Goal: Task Accomplishment & Management: Manage account settings

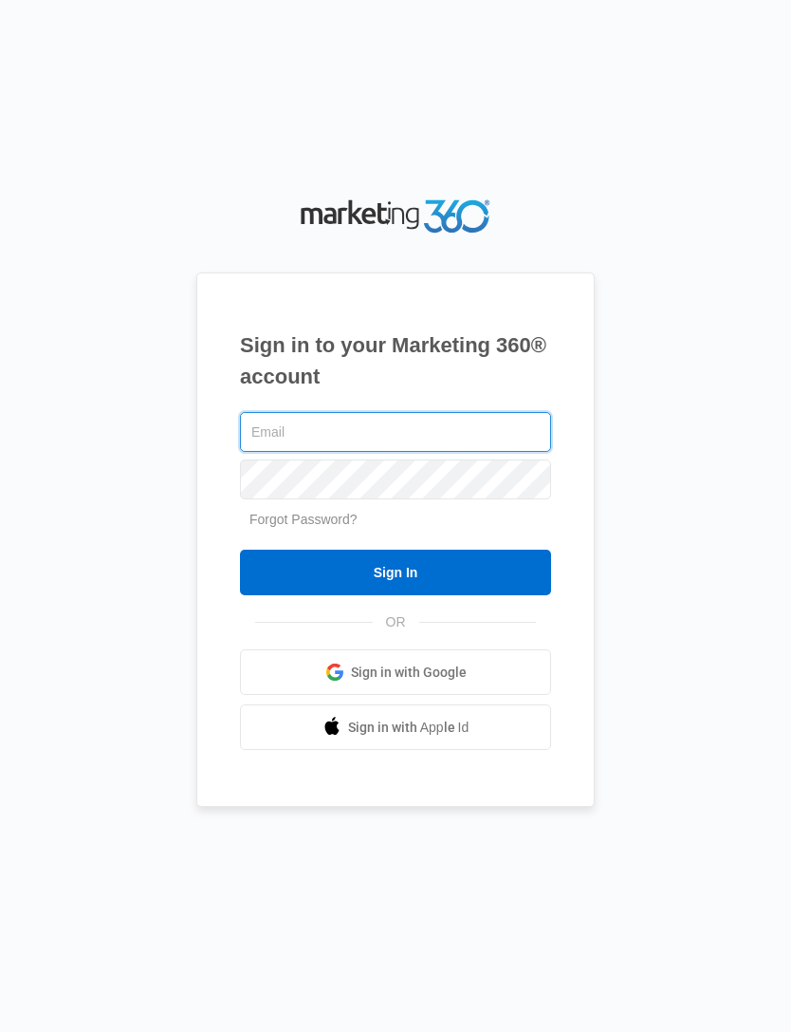
type input "[EMAIL_ADDRESS][DOMAIN_NAME]"
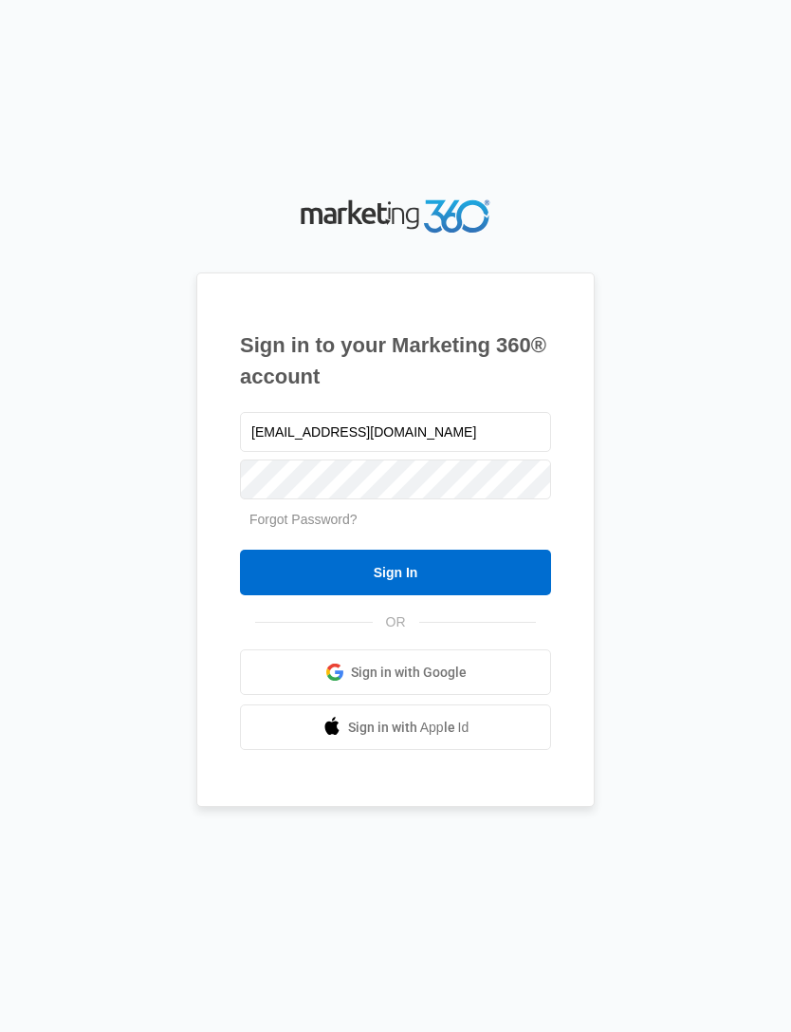
click at [396, 595] on input "Sign In" at bounding box center [395, 572] width 311 height 46
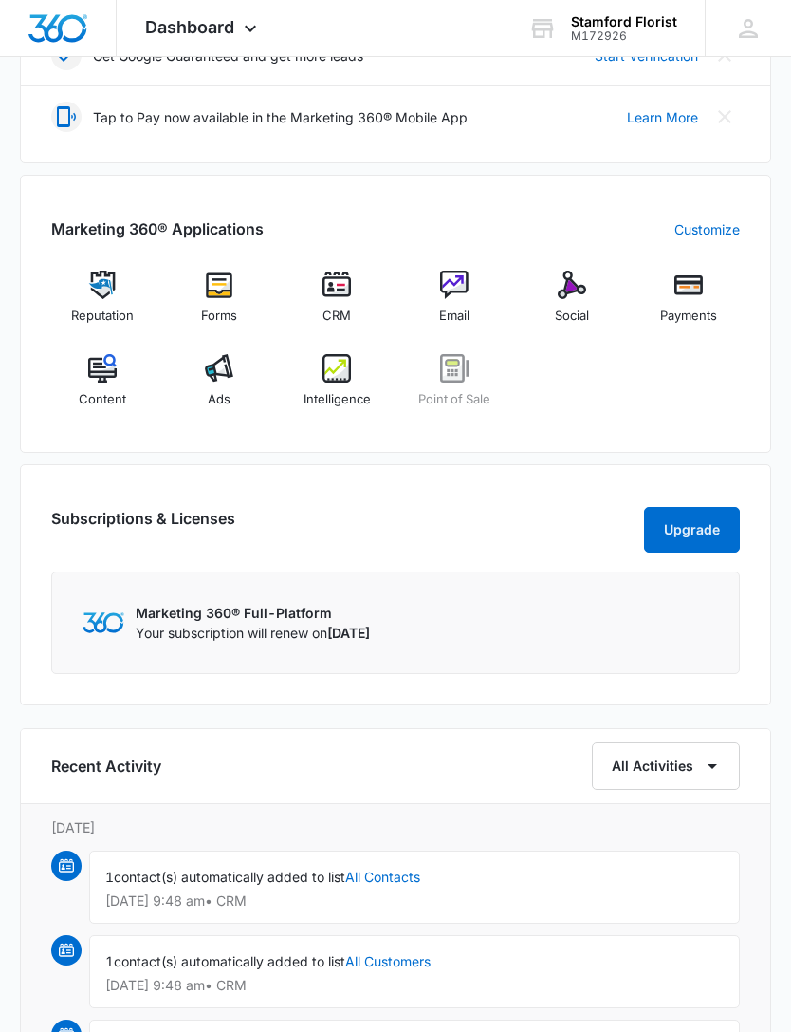
scroll to position [620, 0]
click at [576, 274] on img at bounding box center [572, 284] width 28 height 28
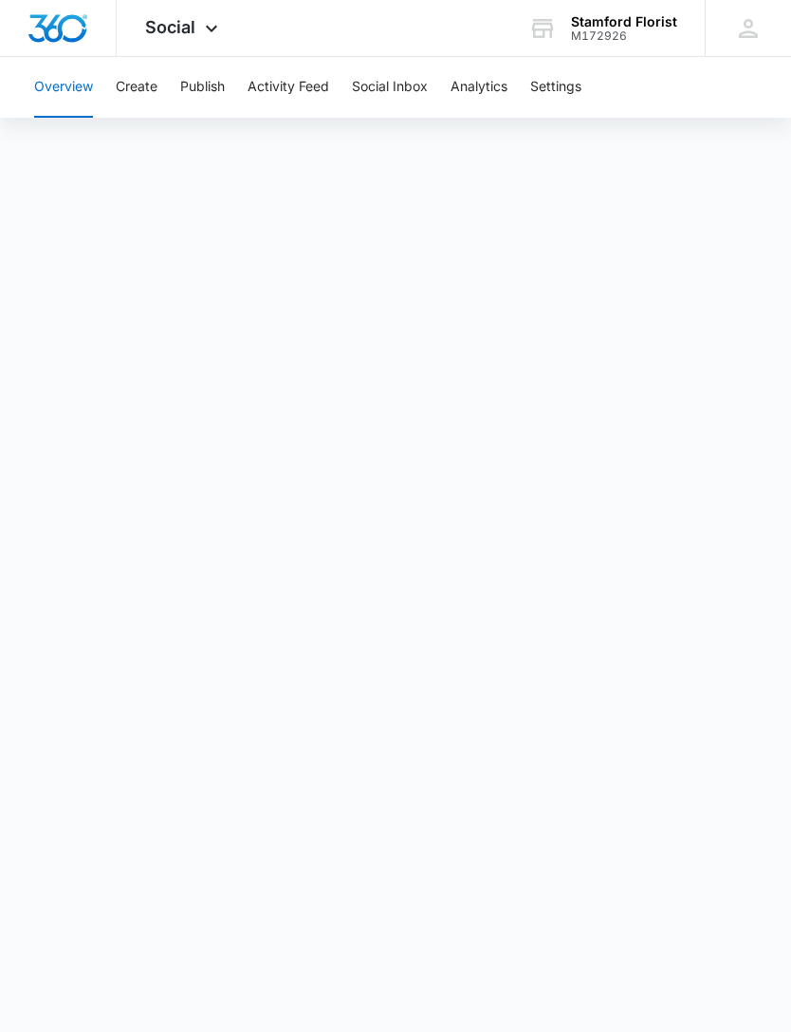
click at [192, 24] on span "Social" at bounding box center [170, 27] width 50 height 20
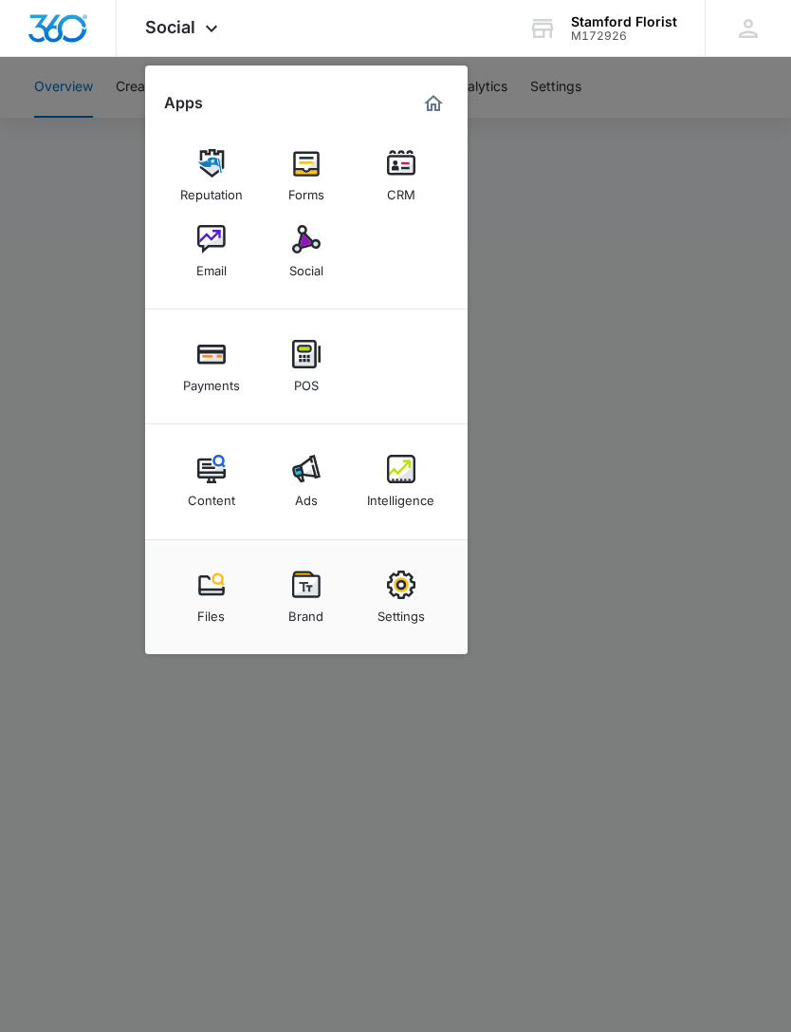
click at [218, 249] on img at bounding box center [211, 239] width 28 height 28
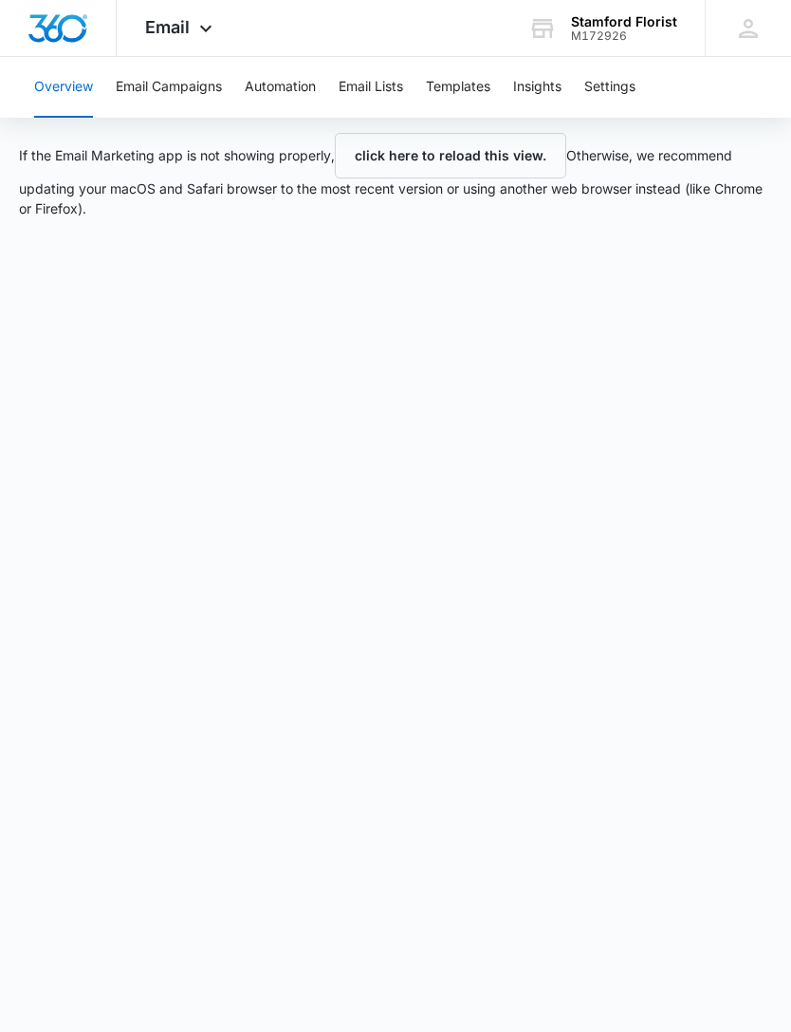
click at [168, 98] on button "Email Campaigns" at bounding box center [169, 87] width 106 height 61
